Goal: Information Seeking & Learning: Stay updated

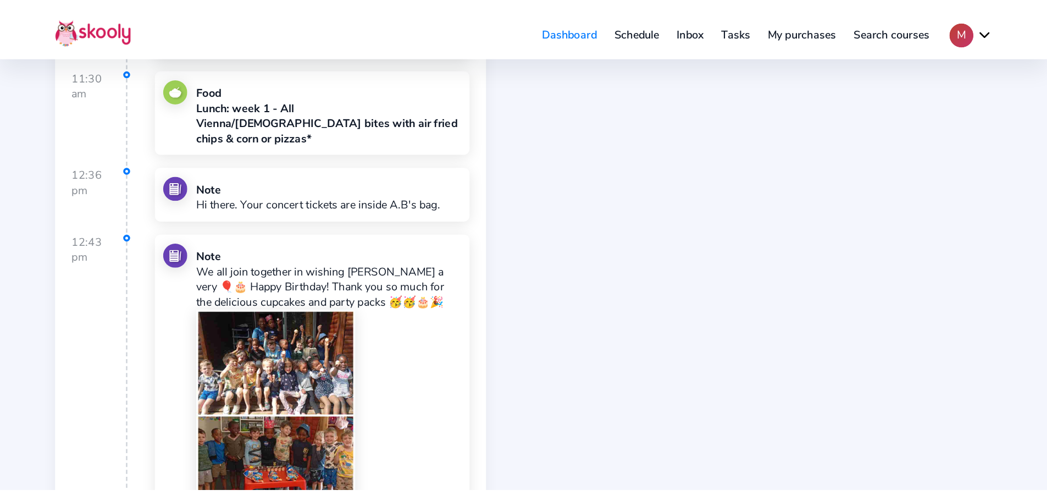
scroll to position [385, 0]
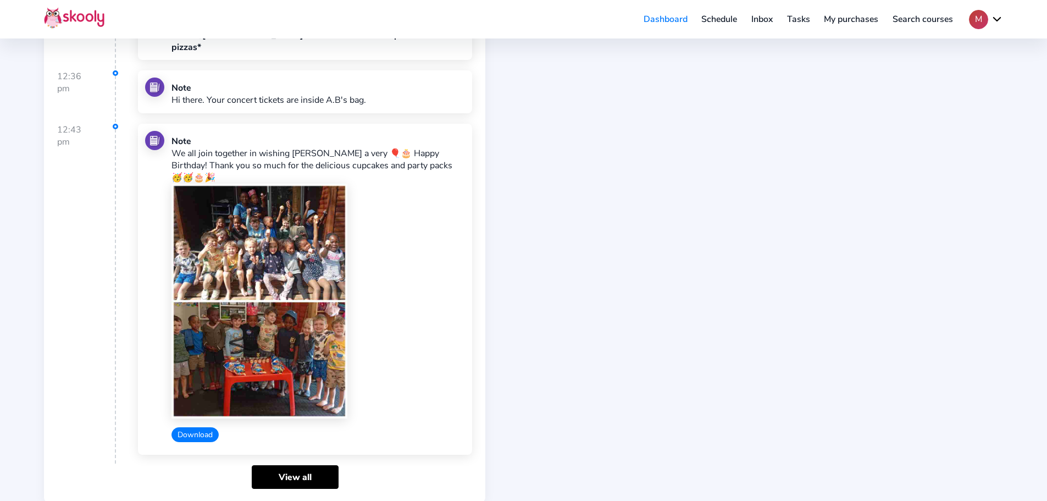
click at [192, 382] on button "Download" at bounding box center [195, 434] width 47 height 15
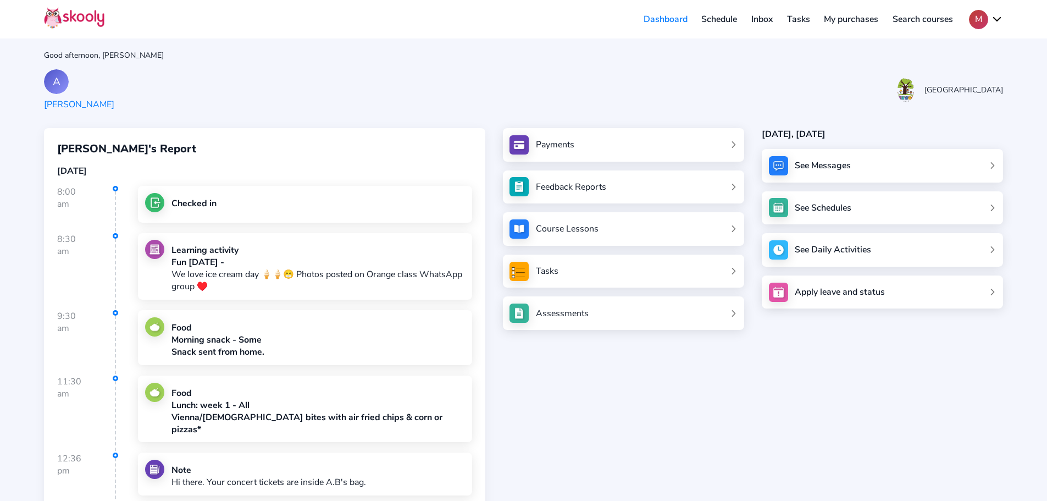
scroll to position [0, 0]
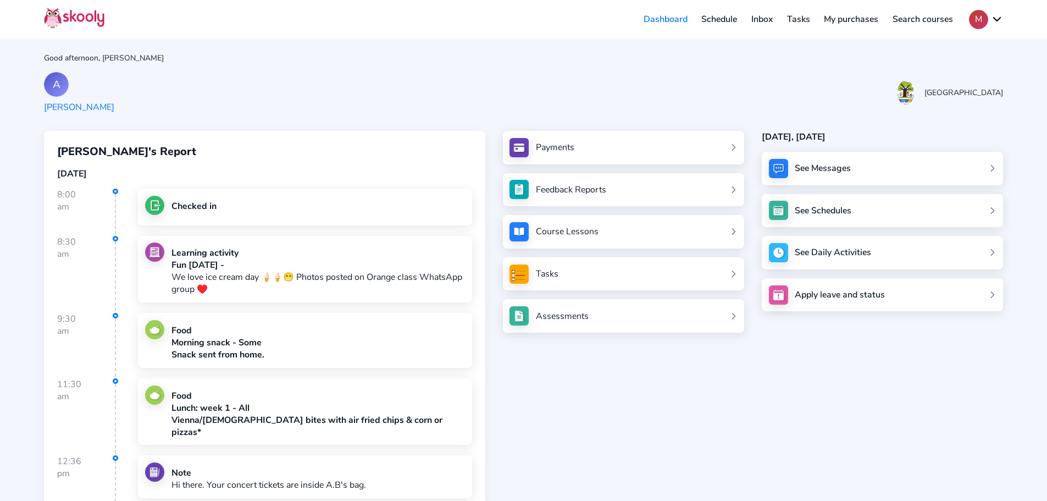
click at [759, 15] on link "Inbox" at bounding box center [762, 19] width 36 height 18
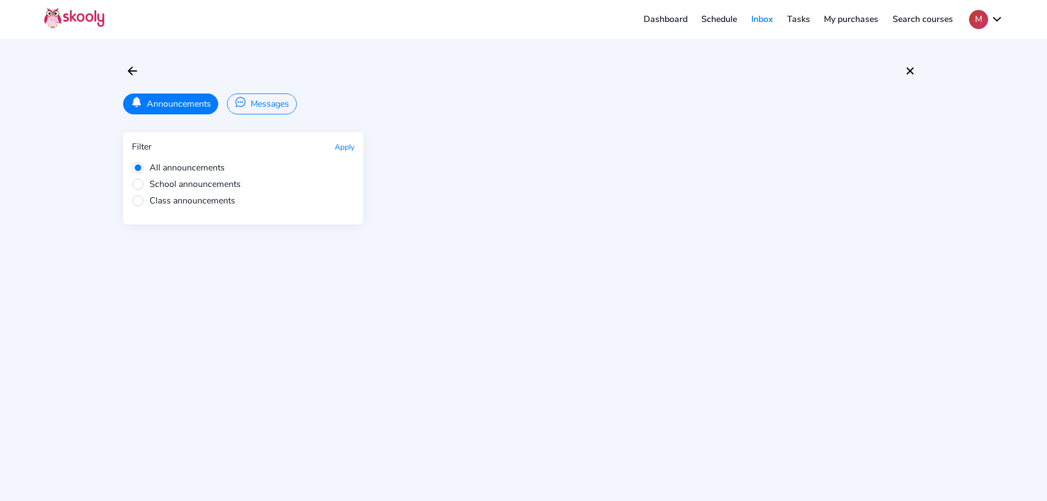
click at [279, 99] on button "Messages" at bounding box center [261, 103] width 69 height 21
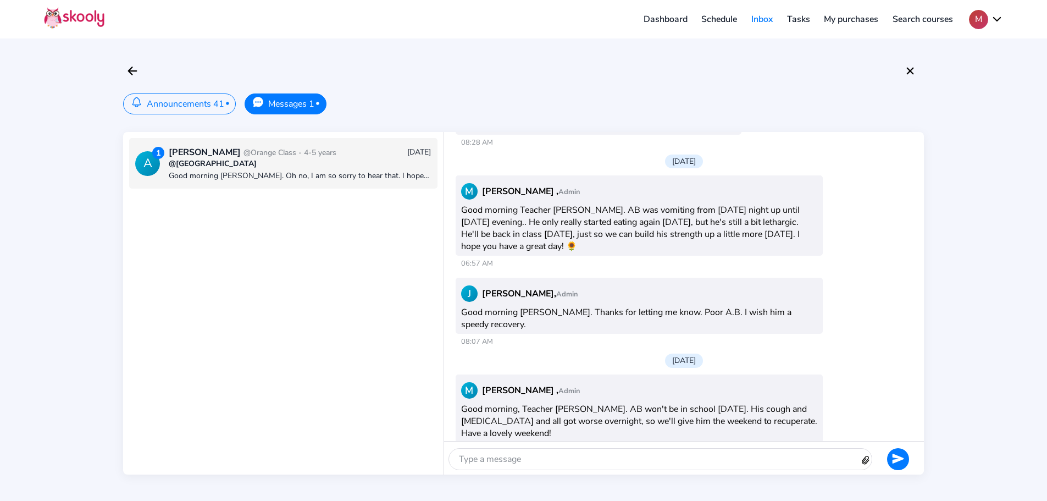
scroll to position [357, 0]
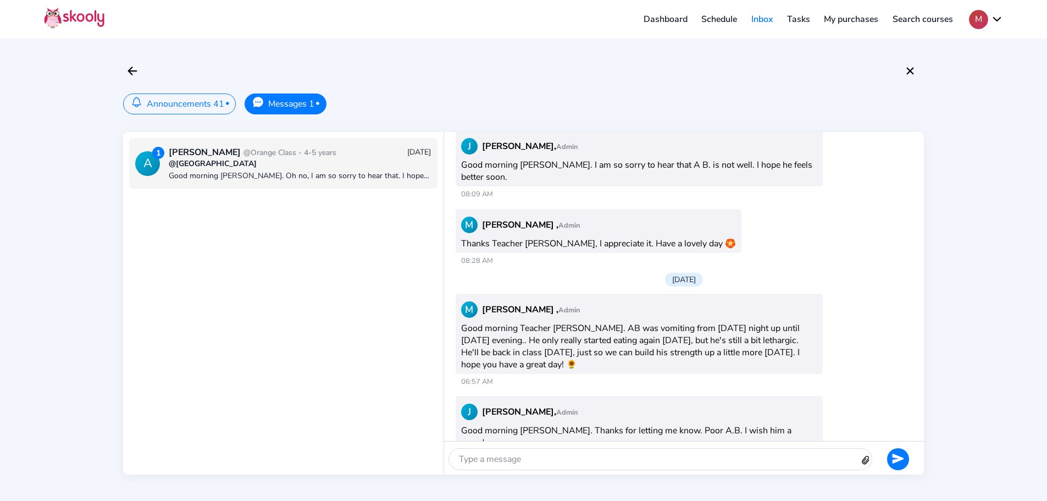
click at [171, 98] on button "Announcements 41 •" at bounding box center [179, 103] width 113 height 21
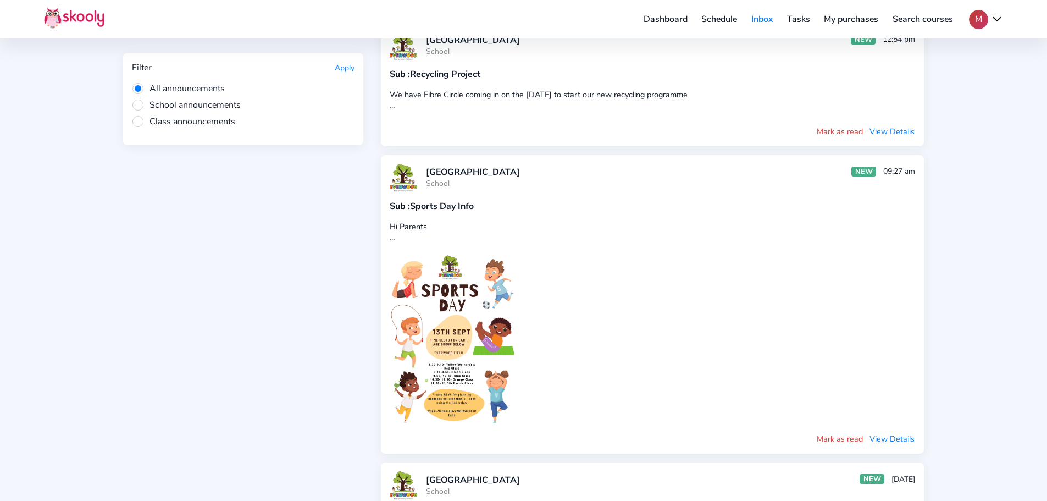
scroll to position [110, 0]
click at [591, 88] on div "We have Fibre Circle coming in on the [DATE] to start our new recycling program…" at bounding box center [653, 99] width 526 height 22
click at [844, 127] on button "View Details" at bounding box center [892, 130] width 46 height 12
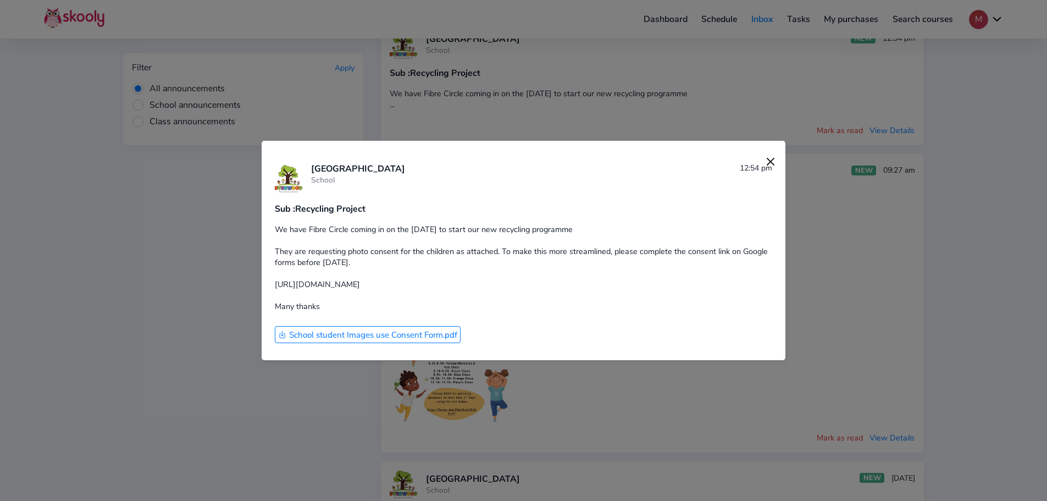
click at [763, 160] on img at bounding box center [770, 161] width 15 height 15
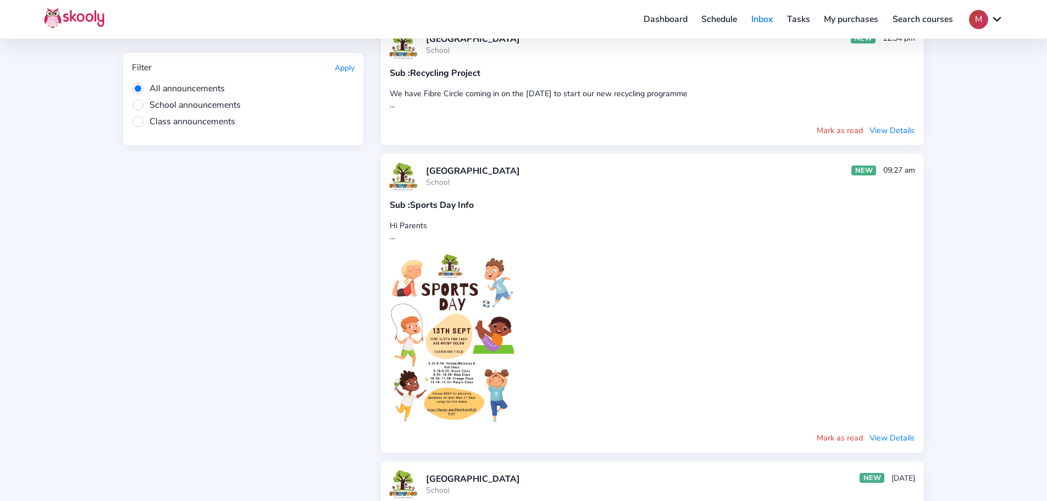
click at [844, 382] on button "View Details" at bounding box center [892, 438] width 46 height 12
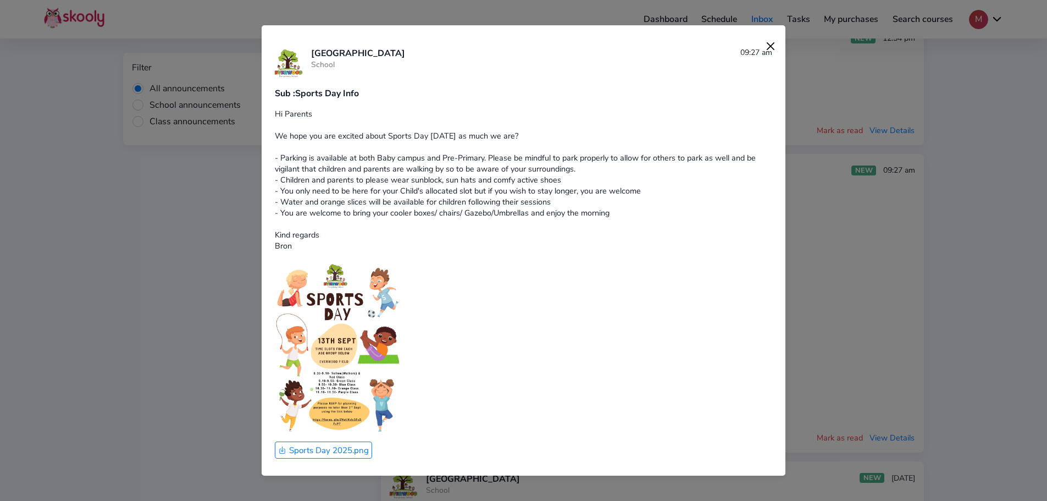
click at [763, 42] on img at bounding box center [770, 45] width 15 height 15
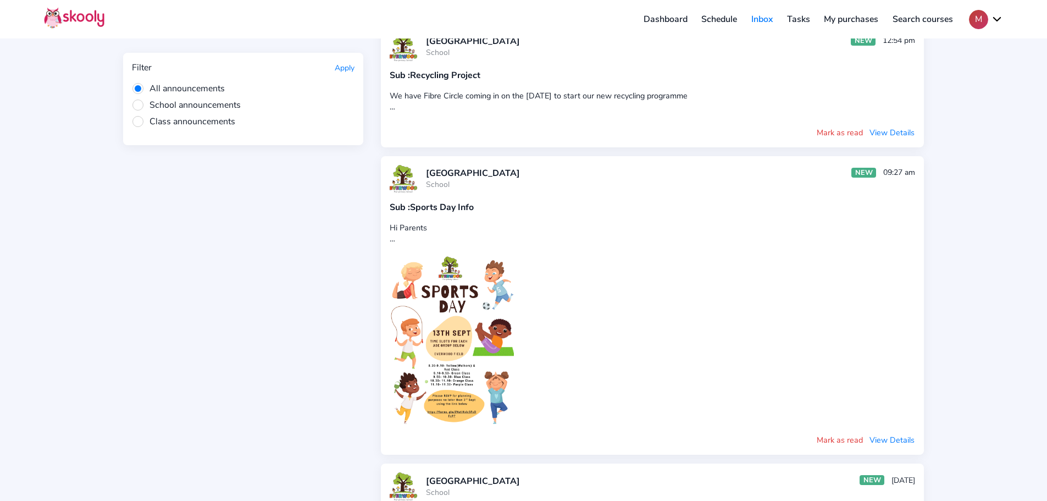
scroll to position [0, 0]
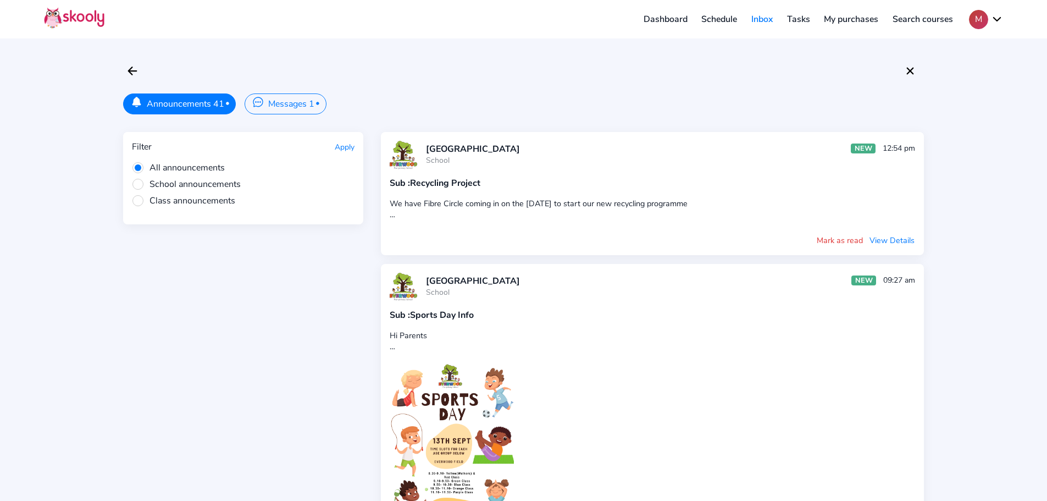
click at [840, 241] on button "Mark as read" at bounding box center [839, 240] width 47 height 12
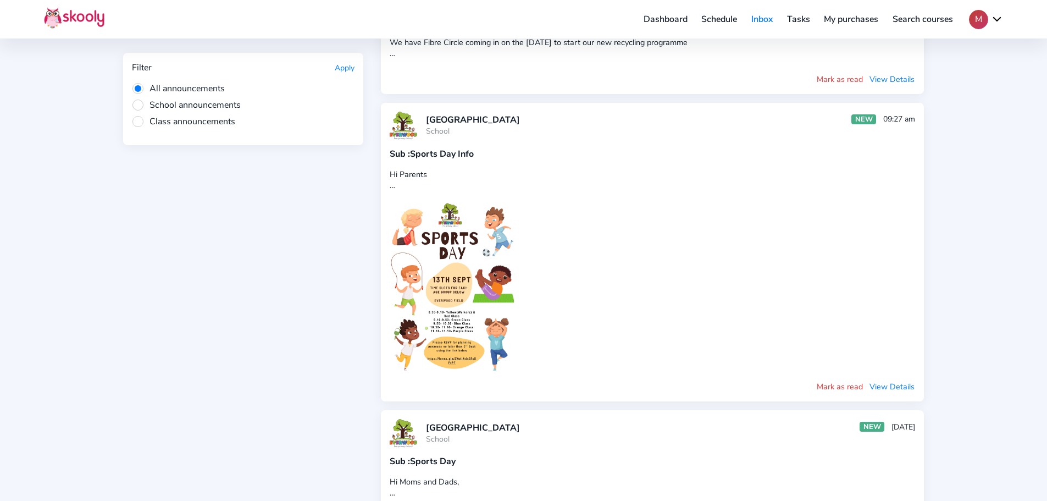
scroll to position [165, 0]
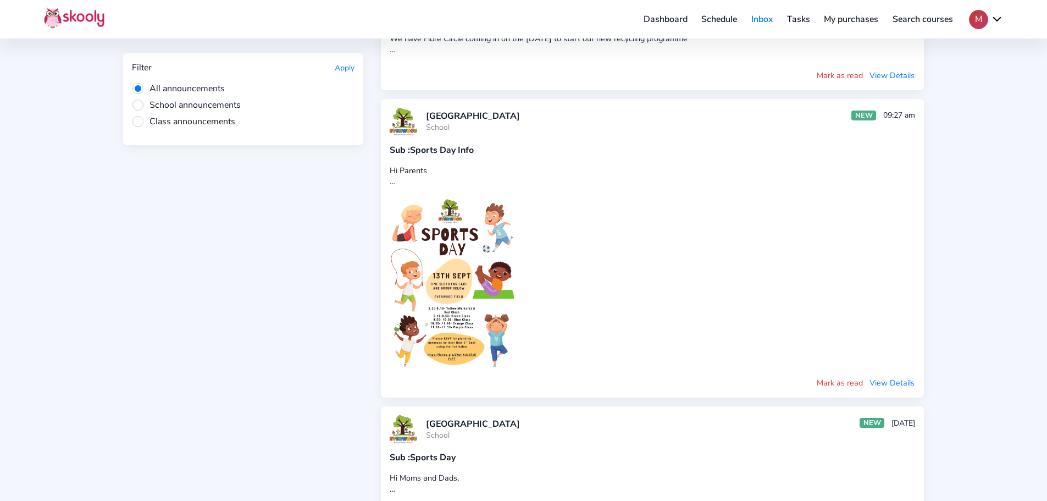
click at [844, 382] on button "Mark as read" at bounding box center [839, 383] width 47 height 12
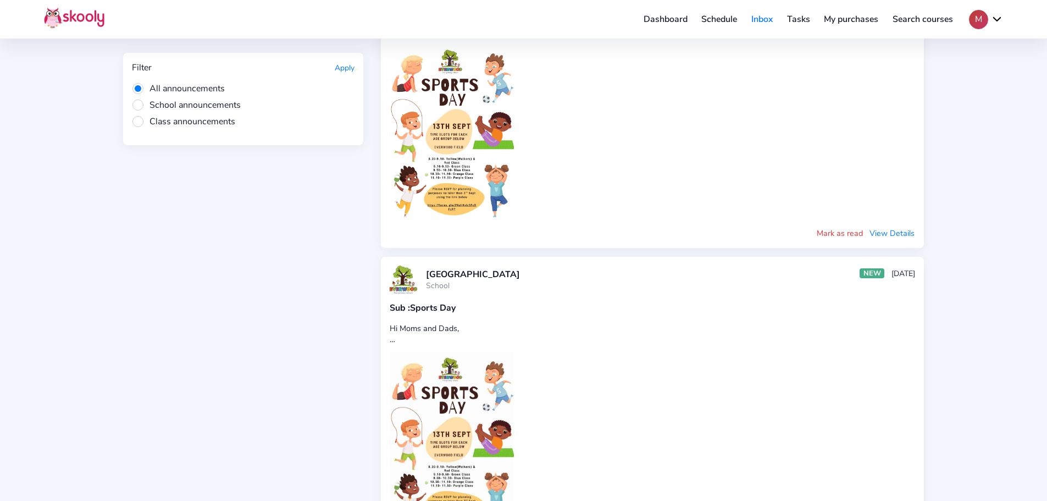
scroll to position [330, 0]
